Goal: Task Accomplishment & Management: Use online tool/utility

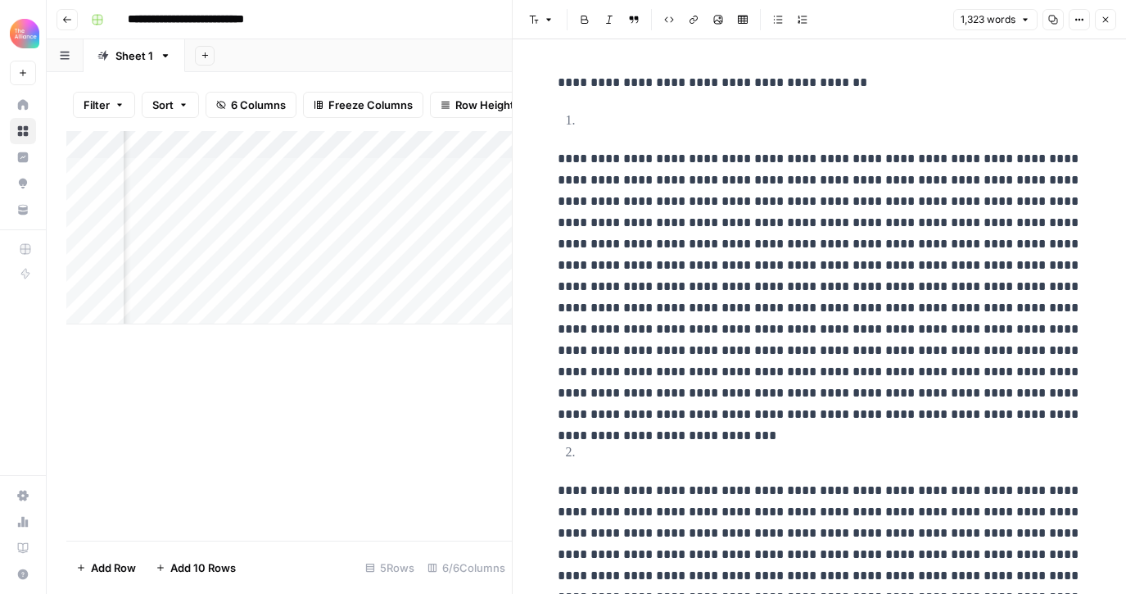
scroll to position [244, 0]
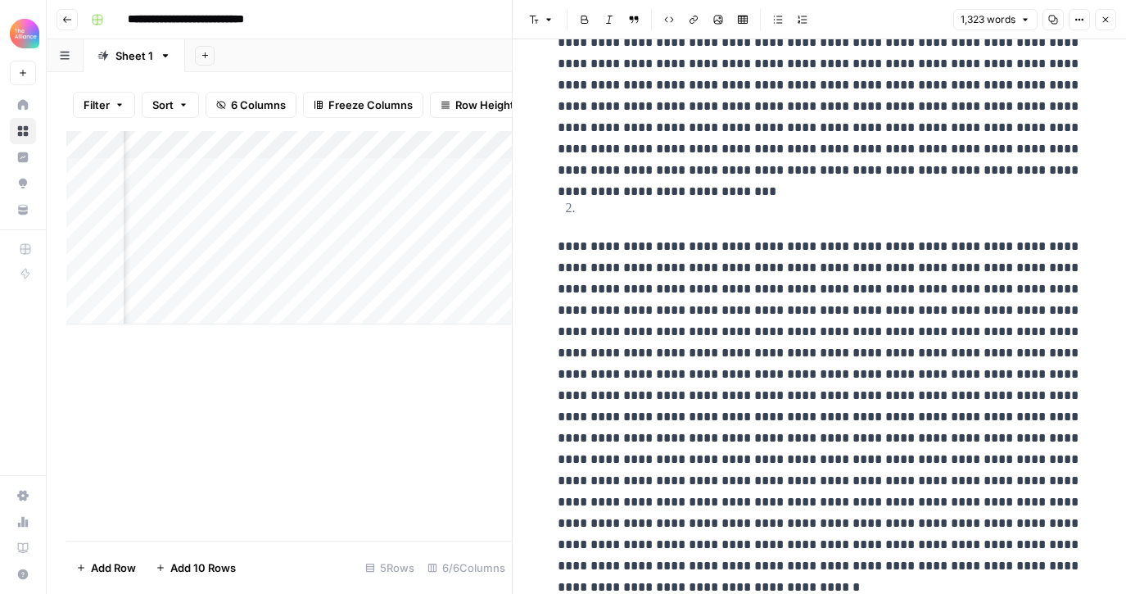
click at [1108, 15] on icon "button" at bounding box center [1105, 20] width 10 height 10
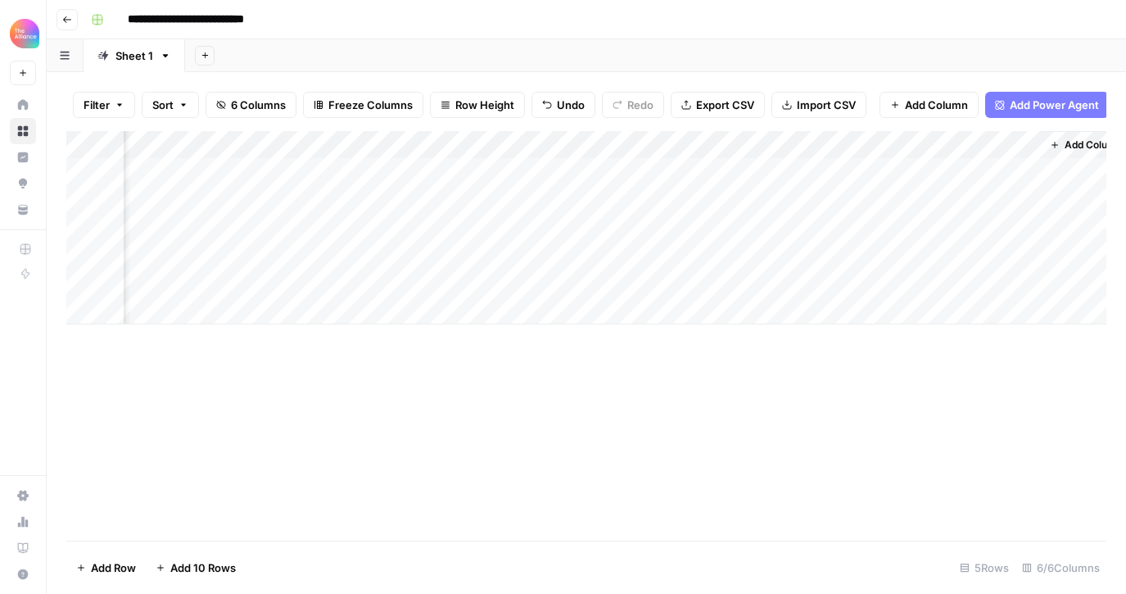
click at [68, 23] on icon "button" at bounding box center [67, 20] width 10 height 10
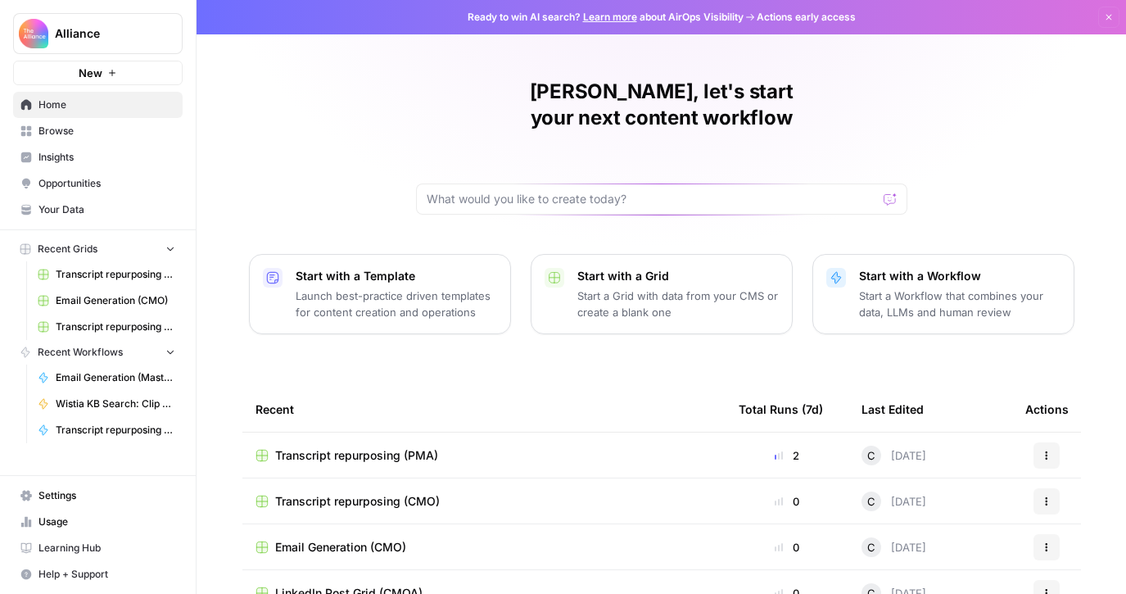
click at [437, 493] on span "Transcript repurposing (CMO)" at bounding box center [357, 501] width 165 height 16
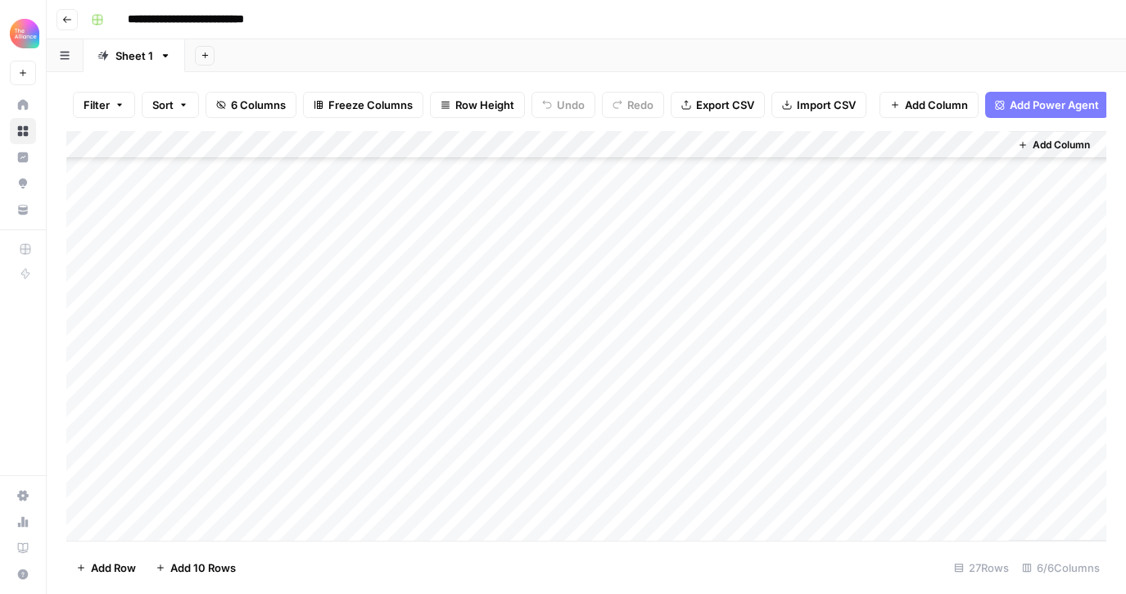
scroll to position [396, 0]
click at [841, 503] on div "Add Column" at bounding box center [586, 335] width 1040 height 409
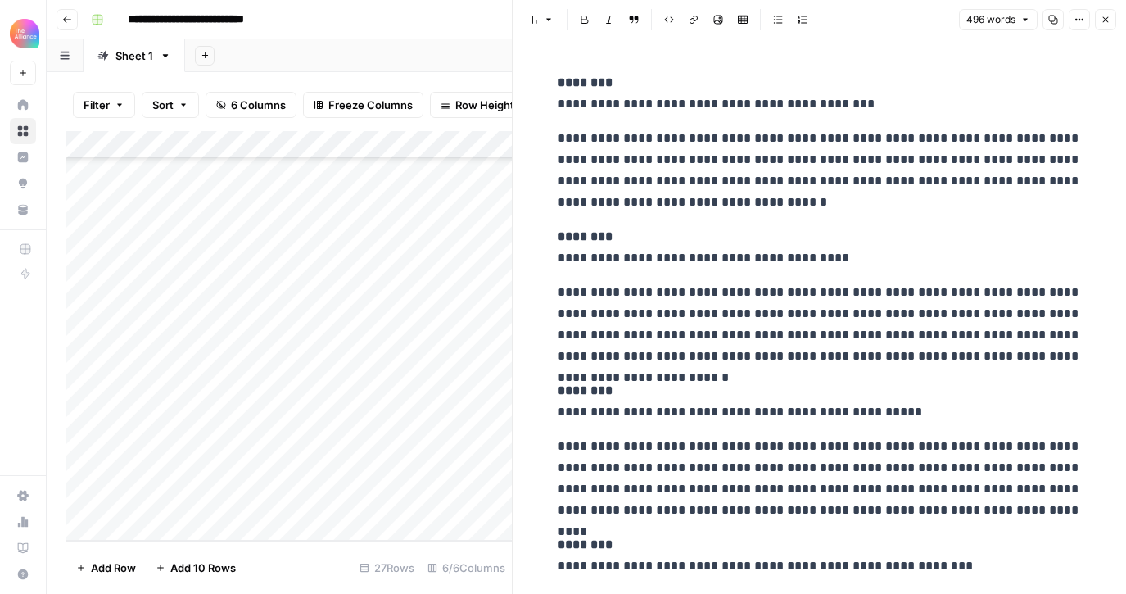
click at [1107, 25] on button "Close" at bounding box center [1105, 19] width 21 height 21
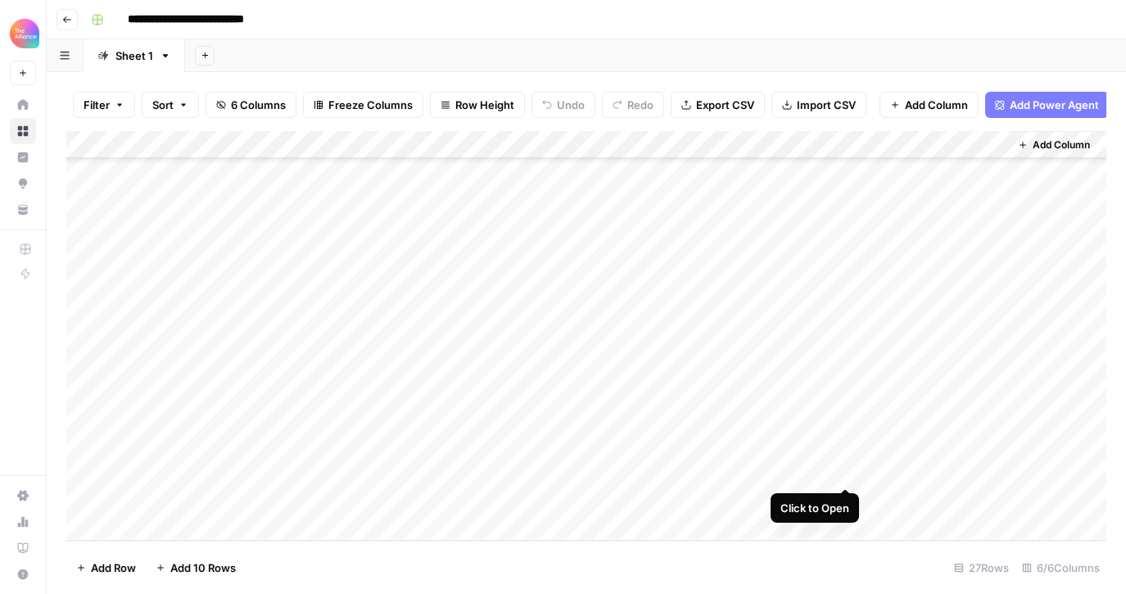
click at [847, 469] on div "Add Column" at bounding box center [586, 335] width 1040 height 409
